Goal: Task Accomplishment & Management: Use online tool/utility

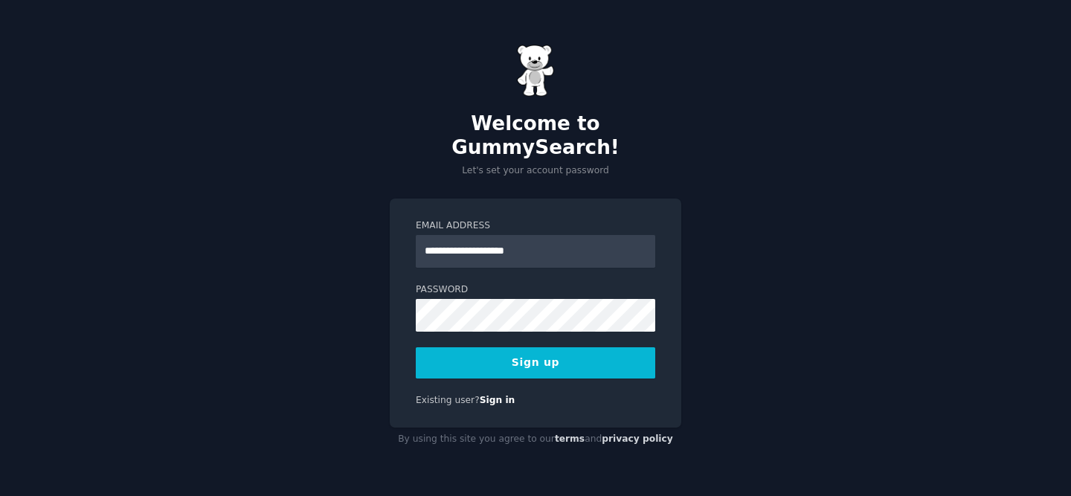
type input "**********"
click at [445, 286] on div "Password 8 or more characters Alphanumeric characters No common passwords Passw…" at bounding box center [535, 307] width 239 height 48
click at [0, 495] on com-1password-button at bounding box center [0, 496] width 0 height 0
click at [1020, 137] on div "**********" at bounding box center [535, 248] width 1071 height 496
click at [578, 353] on button "Sign up" at bounding box center [535, 362] width 239 height 31
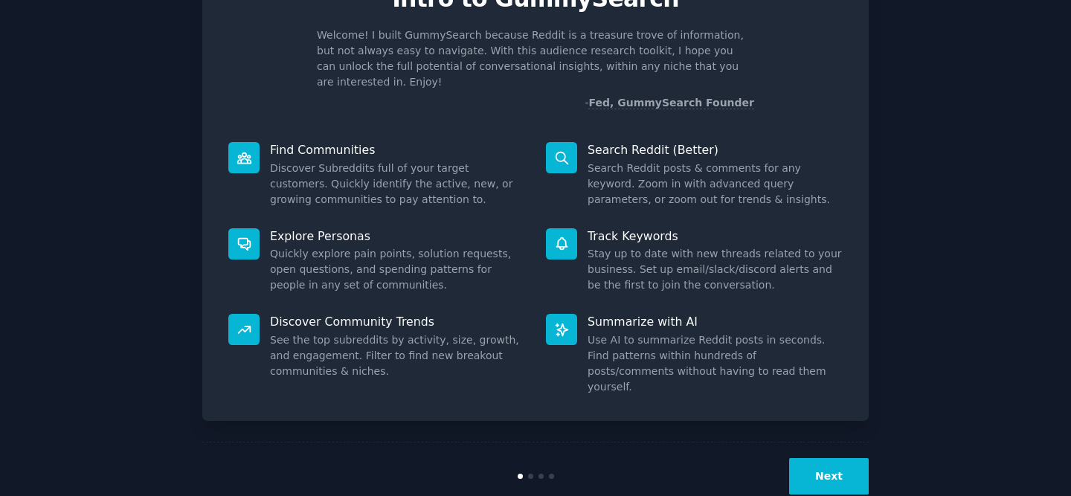
scroll to position [86, 0]
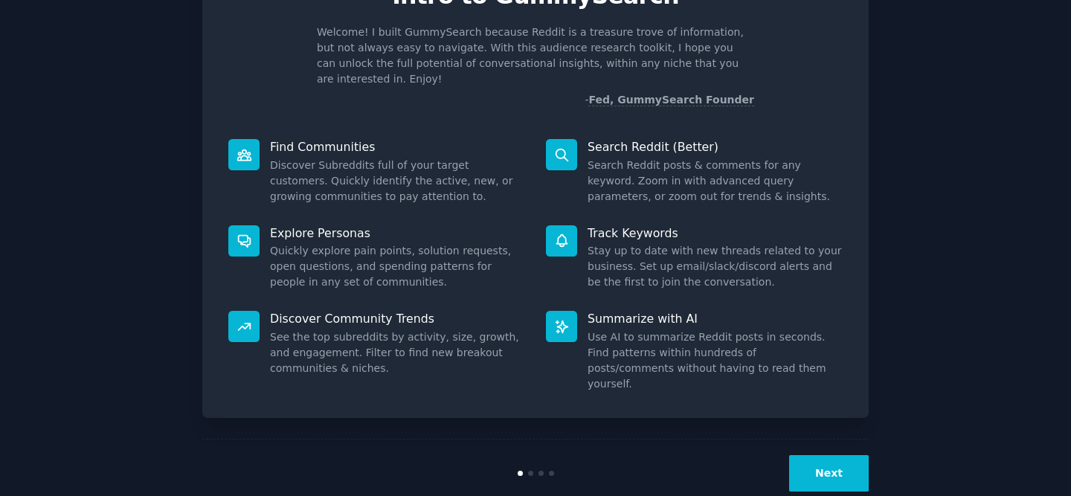
click at [838, 457] on button "Next" at bounding box center [829, 473] width 80 height 36
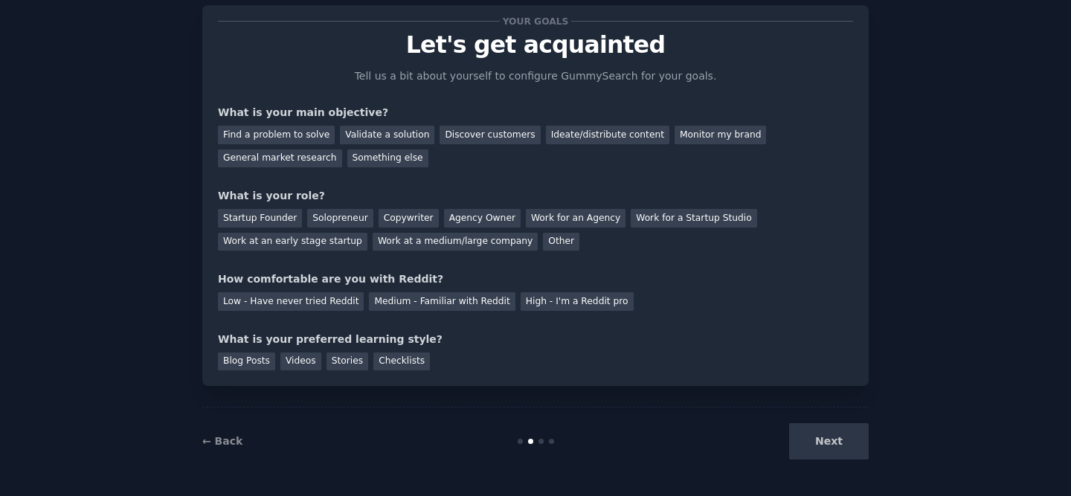
scroll to position [36, 0]
click at [303, 141] on div "Find a problem to solve" at bounding box center [276, 135] width 117 height 19
click at [352, 135] on div "Validate a solution" at bounding box center [387, 135] width 94 height 19
click at [582, 135] on div "Ideate/distribute content" at bounding box center [607, 135] width 123 height 19
click at [326, 222] on div "Solopreneur" at bounding box center [339, 218] width 65 height 19
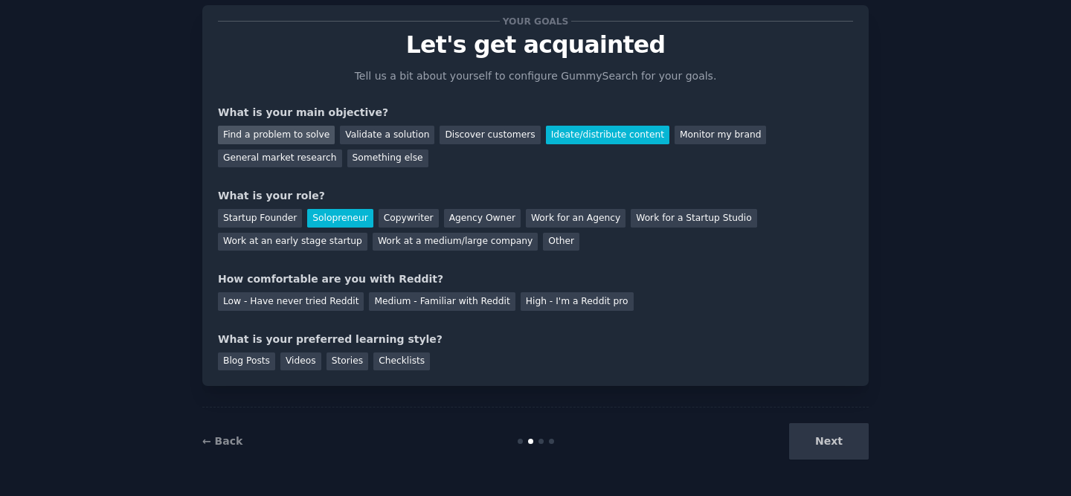
click at [314, 141] on div "Find a problem to solve" at bounding box center [276, 135] width 117 height 19
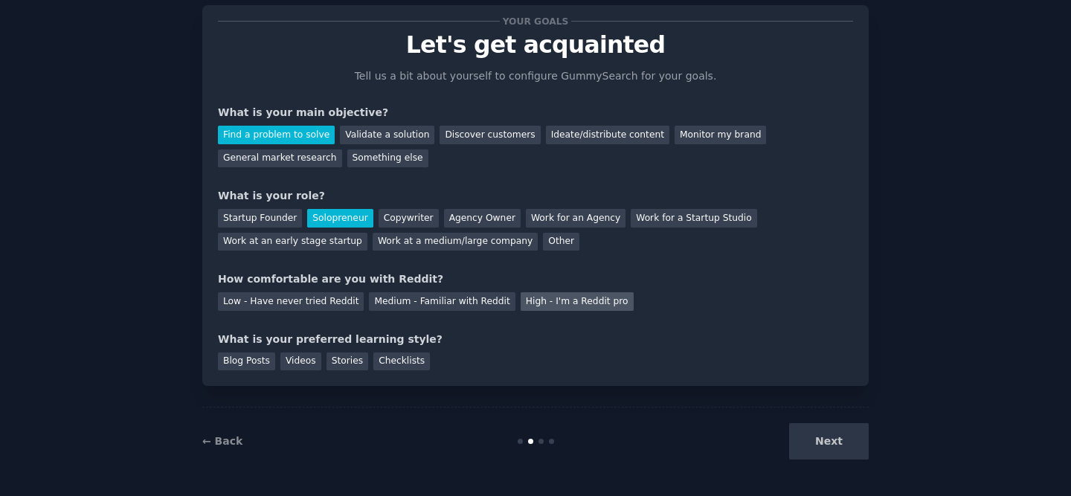
click at [553, 306] on div "High - I'm a Reddit pro" at bounding box center [577, 301] width 113 height 19
click at [290, 364] on div "Videos" at bounding box center [300, 362] width 41 height 19
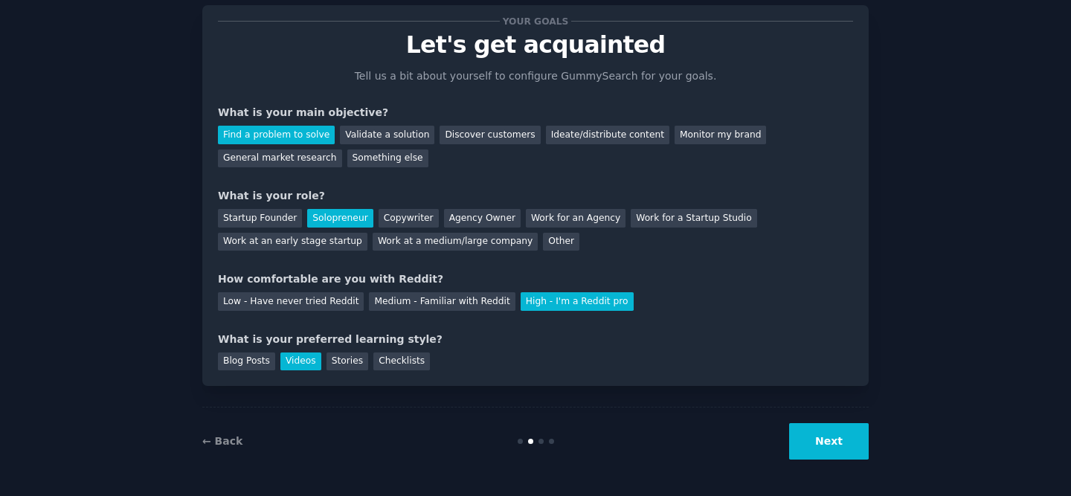
click at [809, 434] on button "Next" at bounding box center [829, 441] width 80 height 36
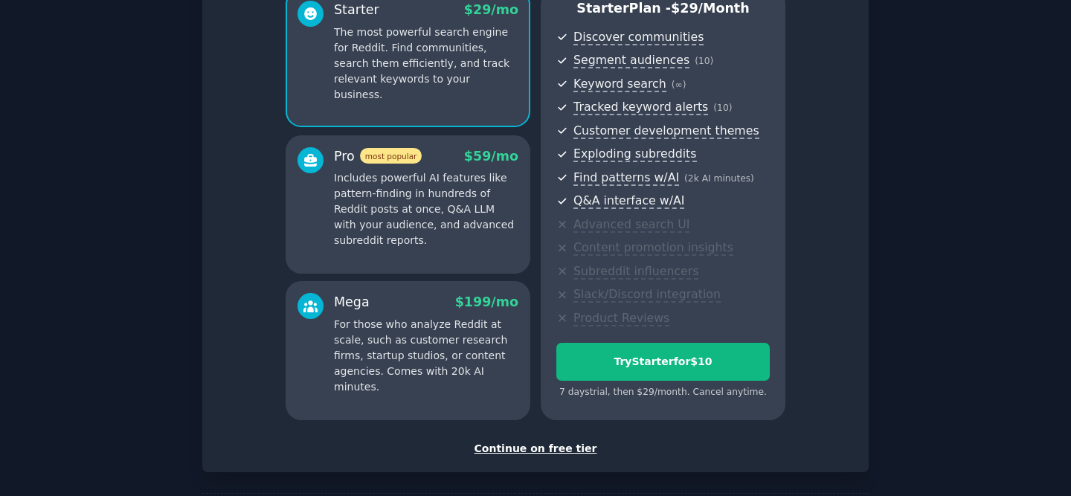
scroll to position [150, 0]
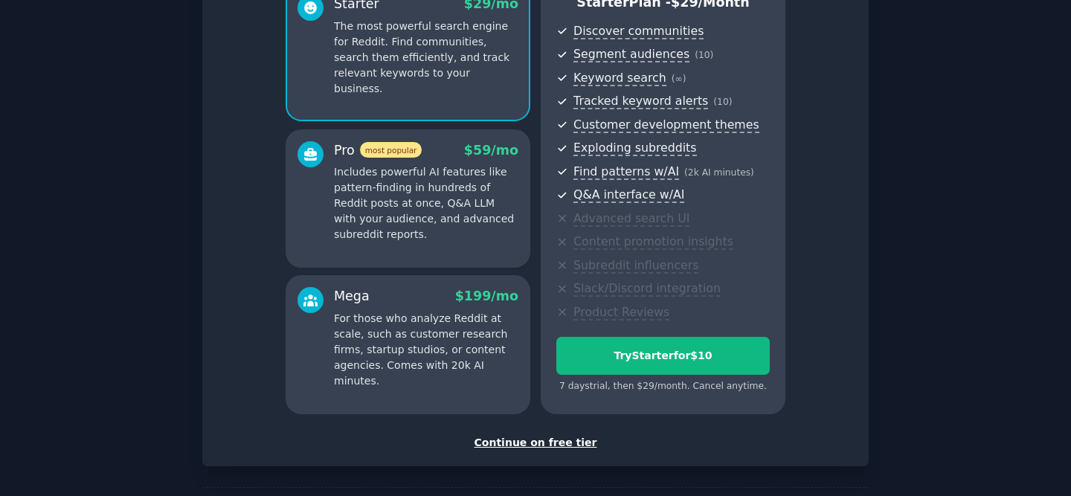
click at [529, 441] on div "Continue on free tier" at bounding box center [535, 443] width 635 height 16
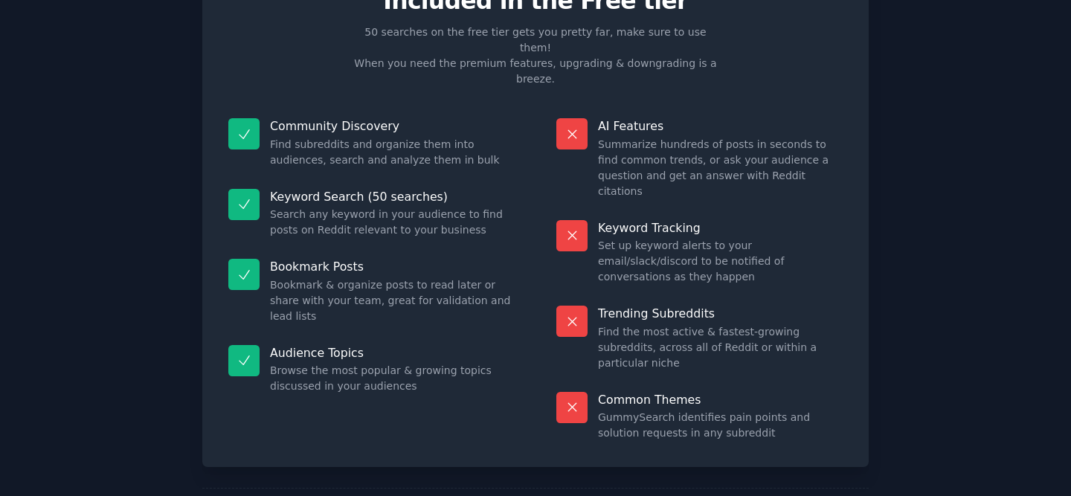
scroll to position [83, 0]
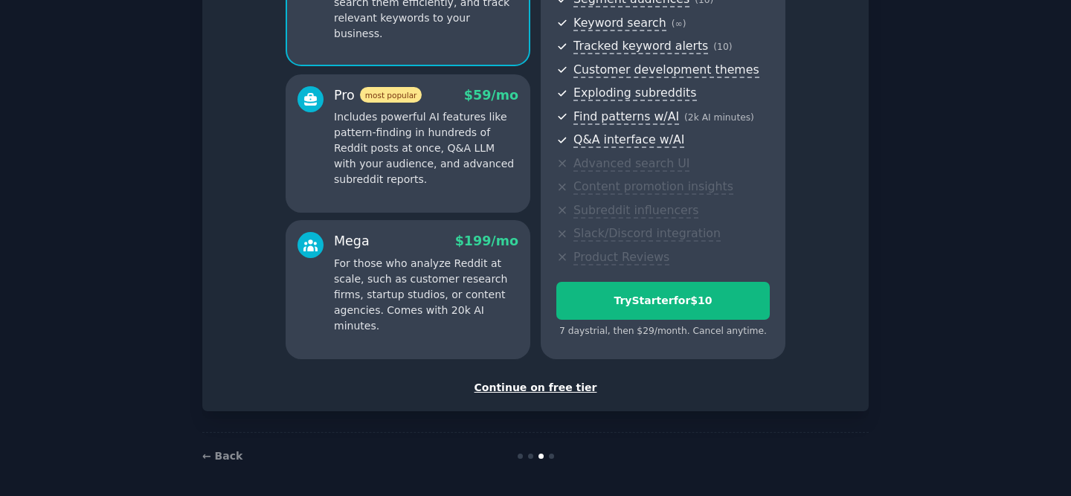
scroll to position [205, 0]
click at [570, 390] on div "Continue on free tier" at bounding box center [535, 389] width 635 height 16
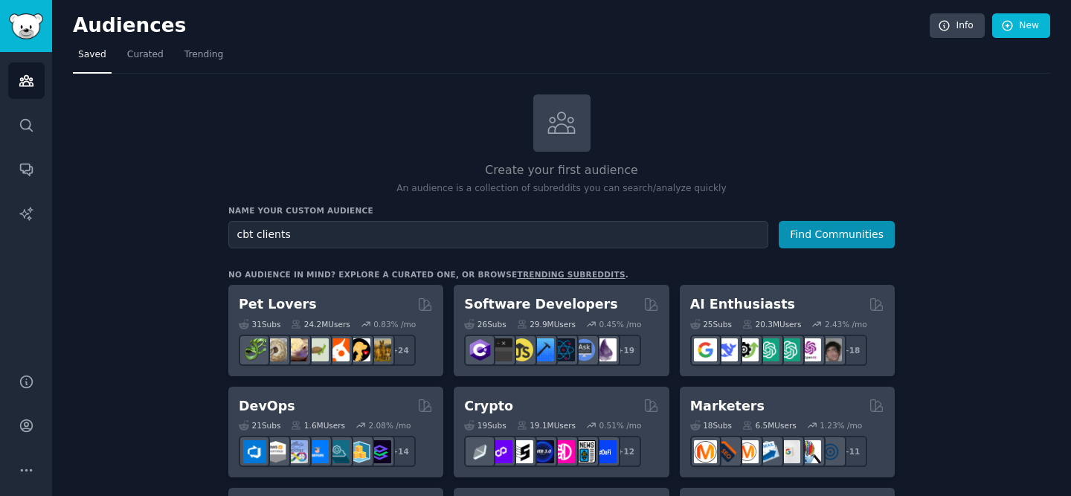
click at [255, 238] on input "cbt clients" at bounding box center [498, 235] width 540 height 28
type input "cbt therapy clients"
click at [834, 235] on button "Find Communities" at bounding box center [837, 235] width 116 height 28
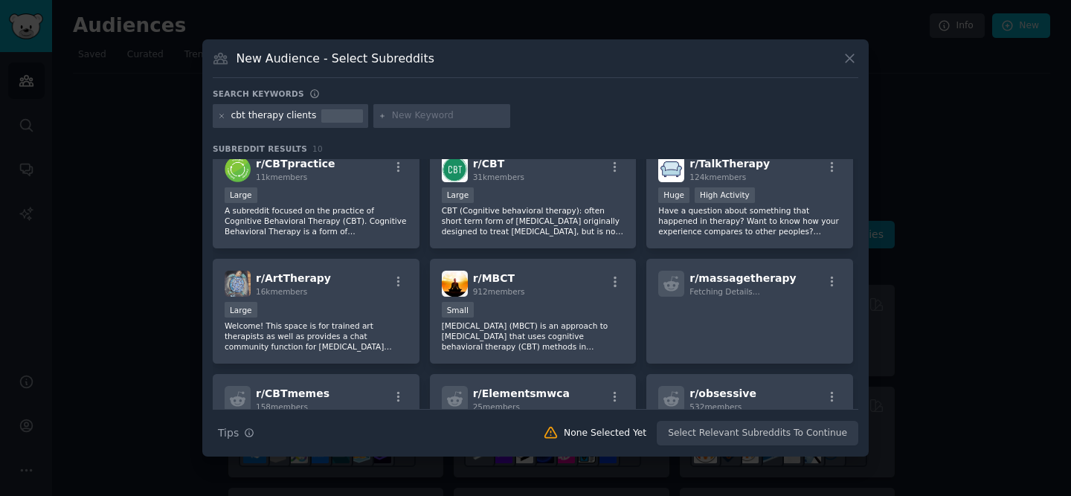
scroll to position [13, 0]
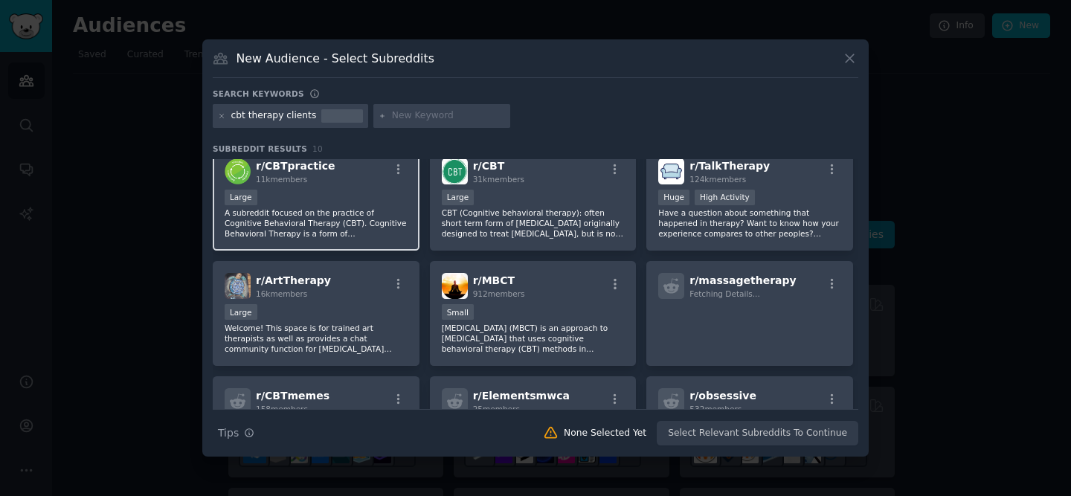
click at [389, 213] on p "A subreddit focused on the practice of Cognitive Behavioral Therapy (CBT). Cogn…" at bounding box center [316, 223] width 183 height 31
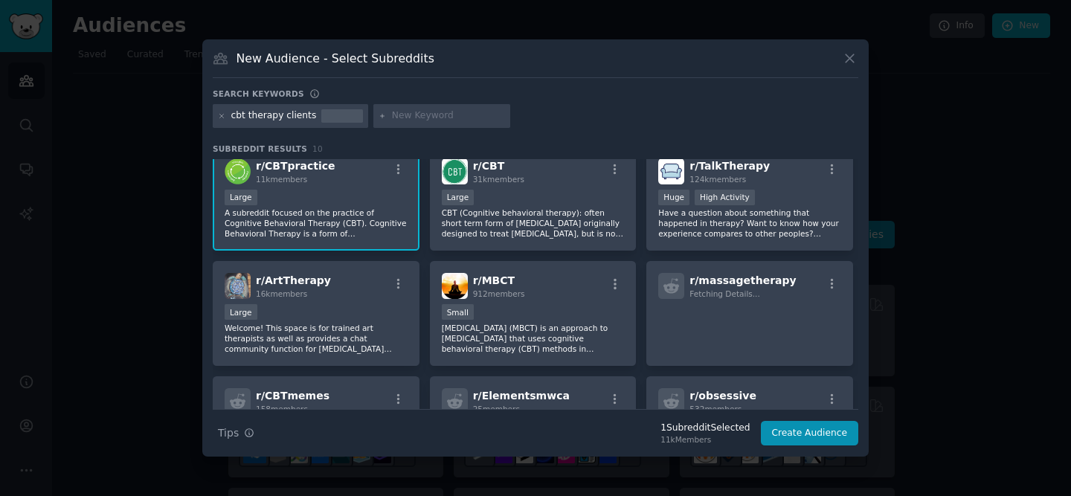
click at [301, 120] on div "cbt therapy clients" at bounding box center [274, 115] width 86 height 13
click at [222, 118] on icon at bounding box center [222, 116] width 8 height 8
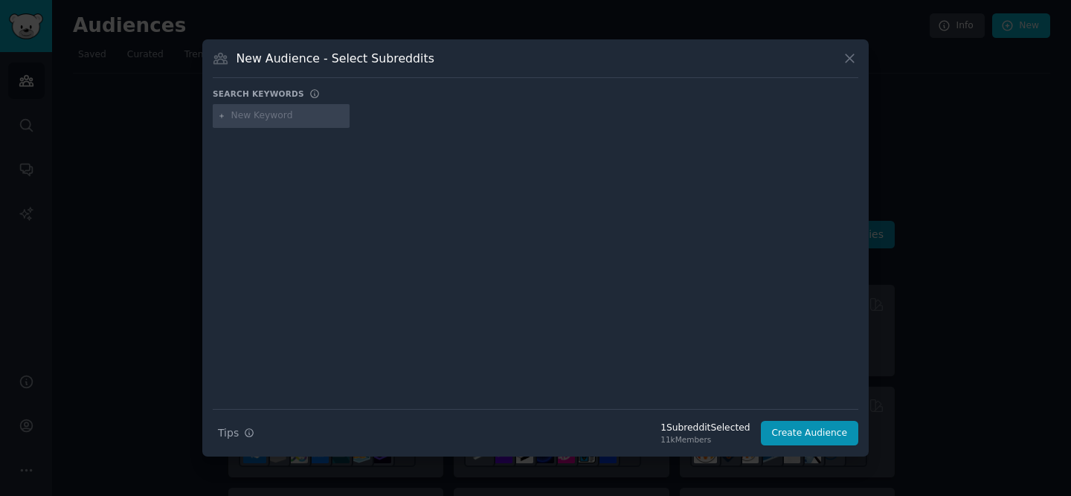
click at [252, 126] on div at bounding box center [281, 116] width 137 height 24
click at [265, 118] on input "text" at bounding box center [287, 115] width 113 height 13
type input "mental welness"
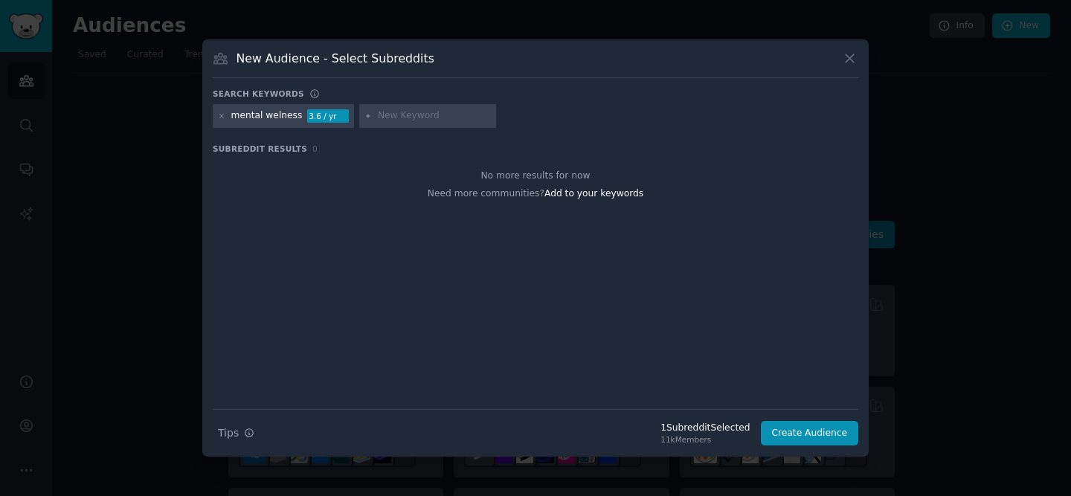
click at [324, 115] on div "3.6 / yr" at bounding box center [328, 115] width 42 height 13
click at [264, 119] on div "mental welness" at bounding box center [266, 115] width 71 height 13
click at [222, 118] on icon at bounding box center [222, 116] width 8 height 8
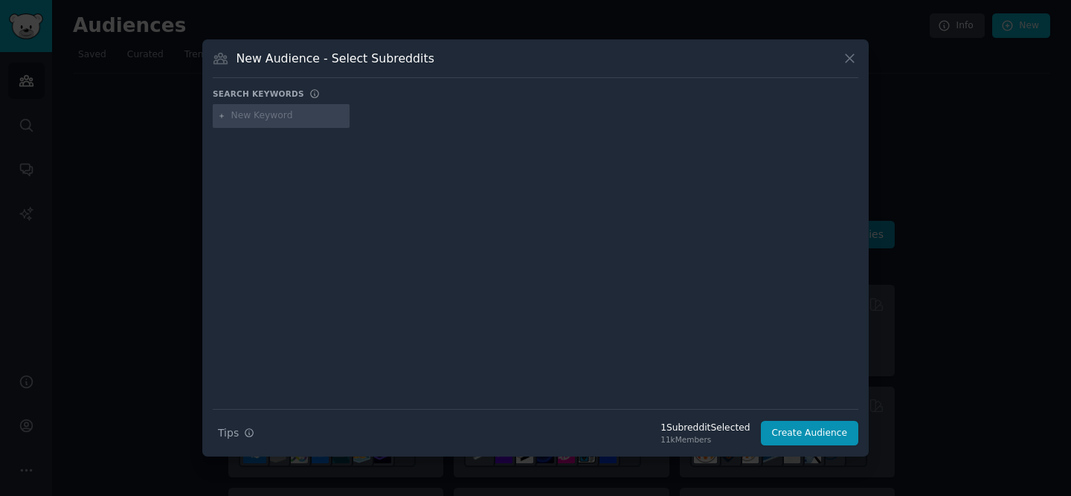
click at [231, 118] on input "text" at bounding box center [287, 115] width 113 height 13
type input "welness"
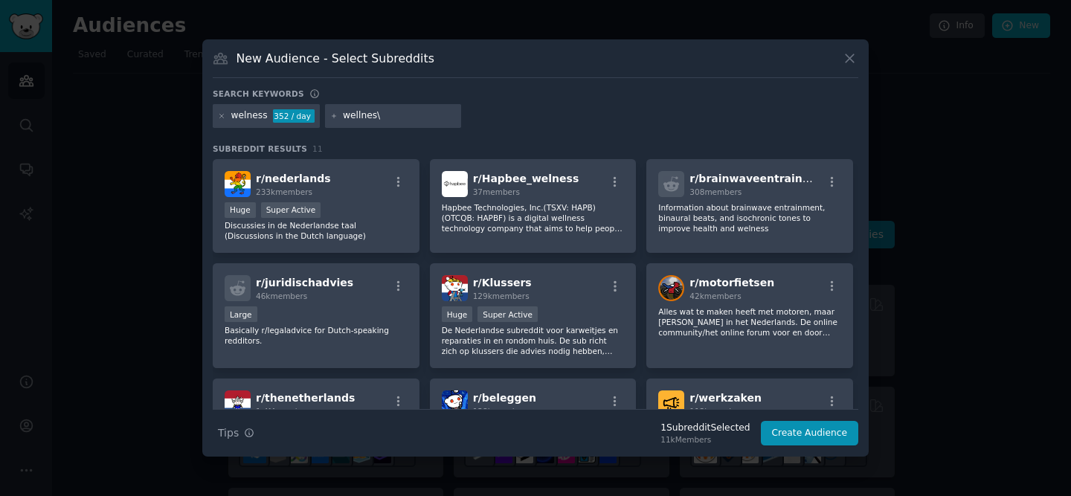
type input "wellnes"
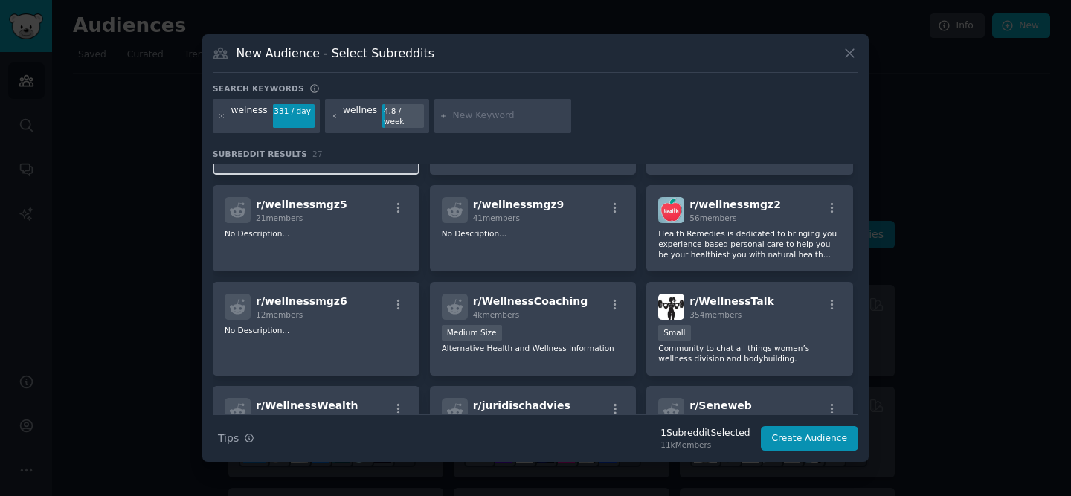
scroll to position [198, 0]
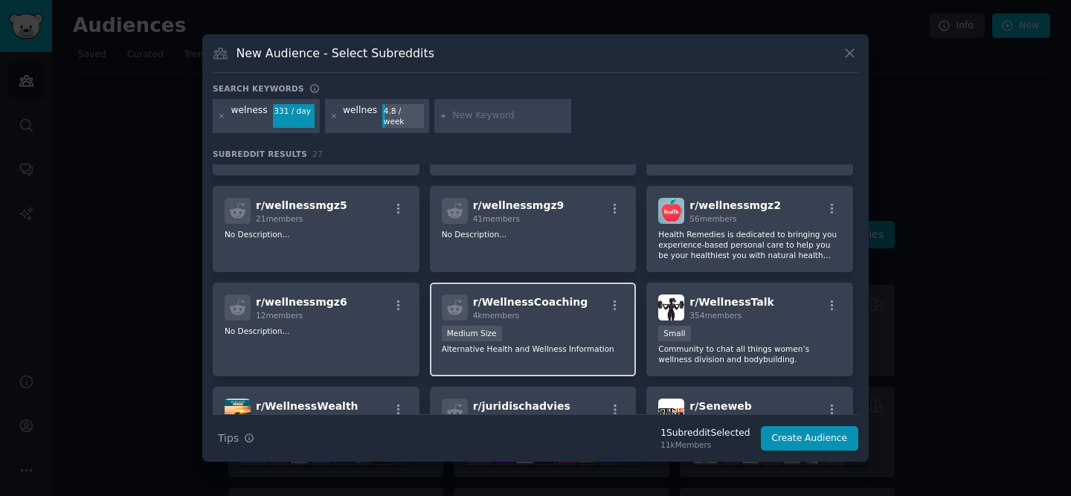
click at [526, 297] on span "r/ WellnessCoaching" at bounding box center [530, 302] width 115 height 12
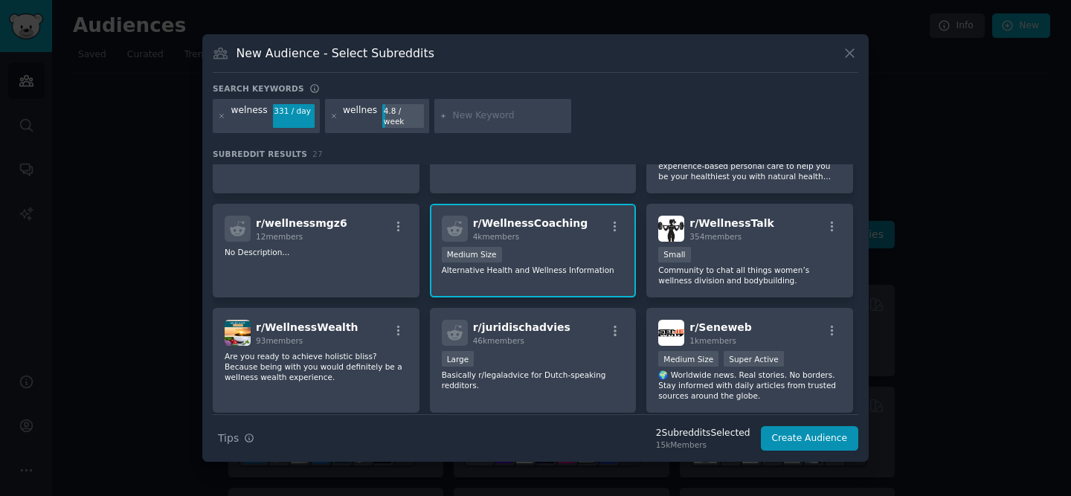
scroll to position [297, 0]
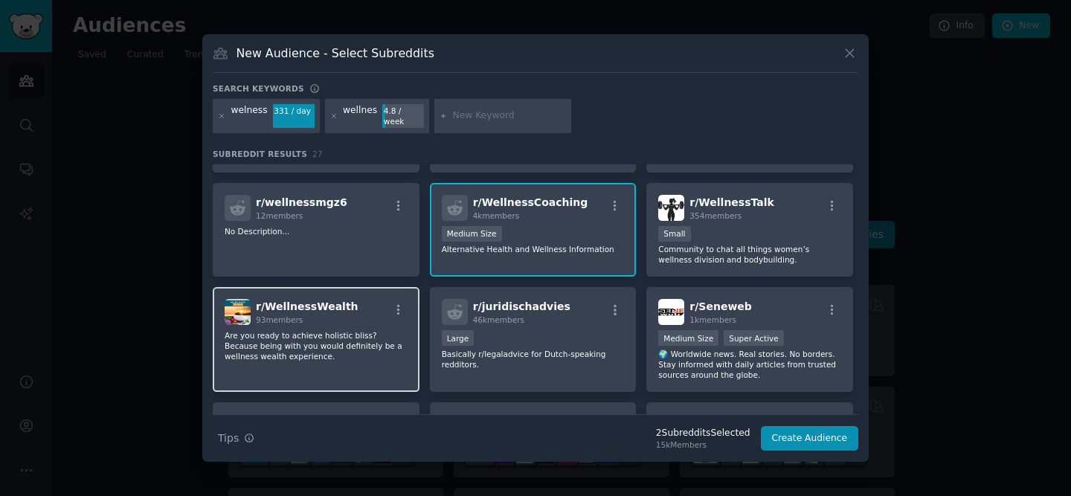
click at [358, 321] on div "r/ WellnessWealth 93 members Are you ready to achieve holistic bliss? Because b…" at bounding box center [316, 339] width 207 height 105
